Goal: Information Seeking & Learning: Learn about a topic

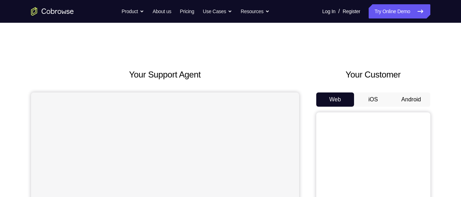
click at [399, 97] on button "Android" at bounding box center [411, 100] width 38 height 14
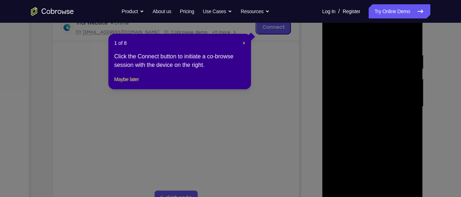
scroll to position [162, 0]
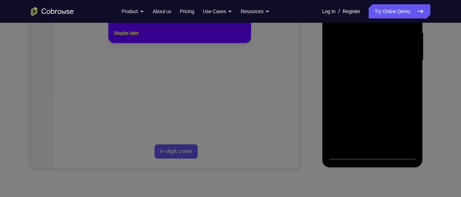
click at [138, 37] on button "Maybe later" at bounding box center [126, 33] width 25 height 9
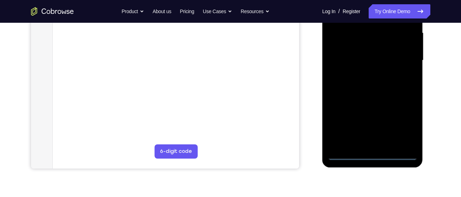
click at [371, 155] on div at bounding box center [372, 60] width 90 height 199
click at [400, 125] on div at bounding box center [372, 60] width 90 height 199
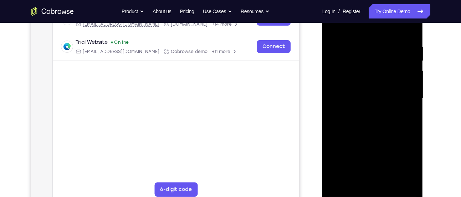
scroll to position [120, 0]
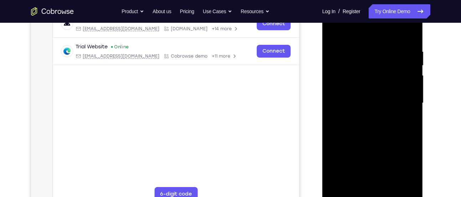
click at [360, 31] on div at bounding box center [372, 103] width 90 height 199
click at [401, 100] on div at bounding box center [372, 103] width 90 height 199
click at [379, 189] on div at bounding box center [372, 103] width 90 height 199
click at [354, 96] on div at bounding box center [372, 103] width 90 height 199
click at [349, 88] on div at bounding box center [372, 103] width 90 height 199
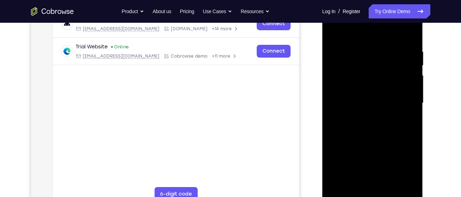
click at [357, 104] on div at bounding box center [372, 103] width 90 height 199
click at [376, 135] on div at bounding box center [372, 103] width 90 height 199
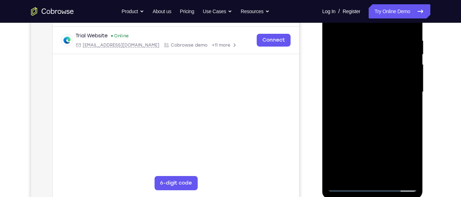
click at [412, 167] on div at bounding box center [372, 92] width 90 height 199
click at [331, 124] on div at bounding box center [372, 92] width 90 height 199
click at [411, 124] on div at bounding box center [372, 92] width 90 height 199
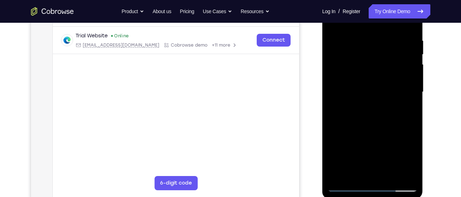
drag, startPoint x: 407, startPoint y: 78, endPoint x: 405, endPoint y: 104, distance: 26.4
click at [405, 104] on div at bounding box center [372, 92] width 90 height 199
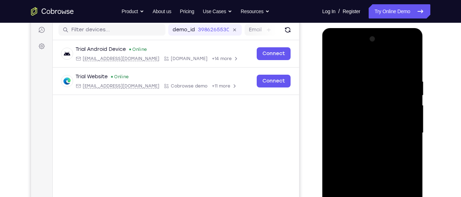
scroll to position [87, 0]
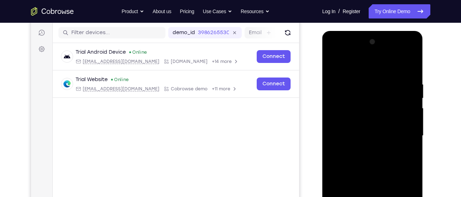
click at [404, 120] on div at bounding box center [372, 135] width 90 height 199
click at [415, 67] on div at bounding box center [372, 135] width 90 height 199
click at [352, 81] on div at bounding box center [372, 135] width 90 height 199
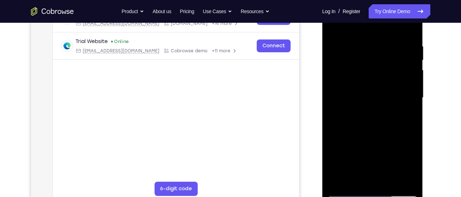
scroll to position [125, 0]
click at [343, 87] on div at bounding box center [372, 97] width 90 height 199
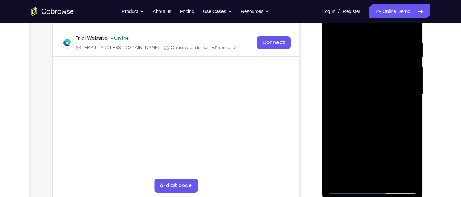
scroll to position [128, 0]
click at [347, 88] on div at bounding box center [372, 94] width 90 height 199
